Goal: Navigation & Orientation: Find specific page/section

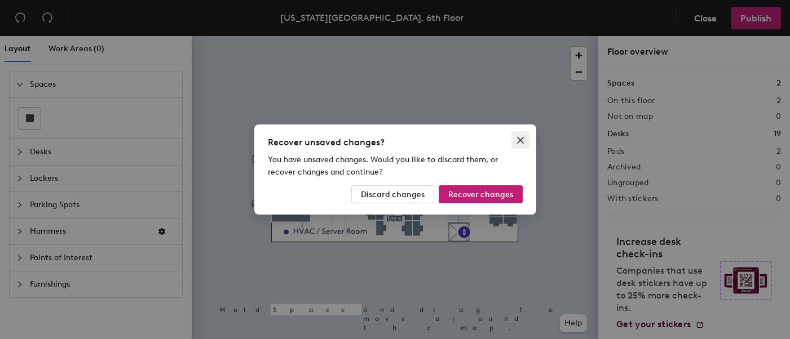
click at [522, 139] on icon "close" at bounding box center [520, 140] width 9 height 9
